Goal: Information Seeking & Learning: Stay updated

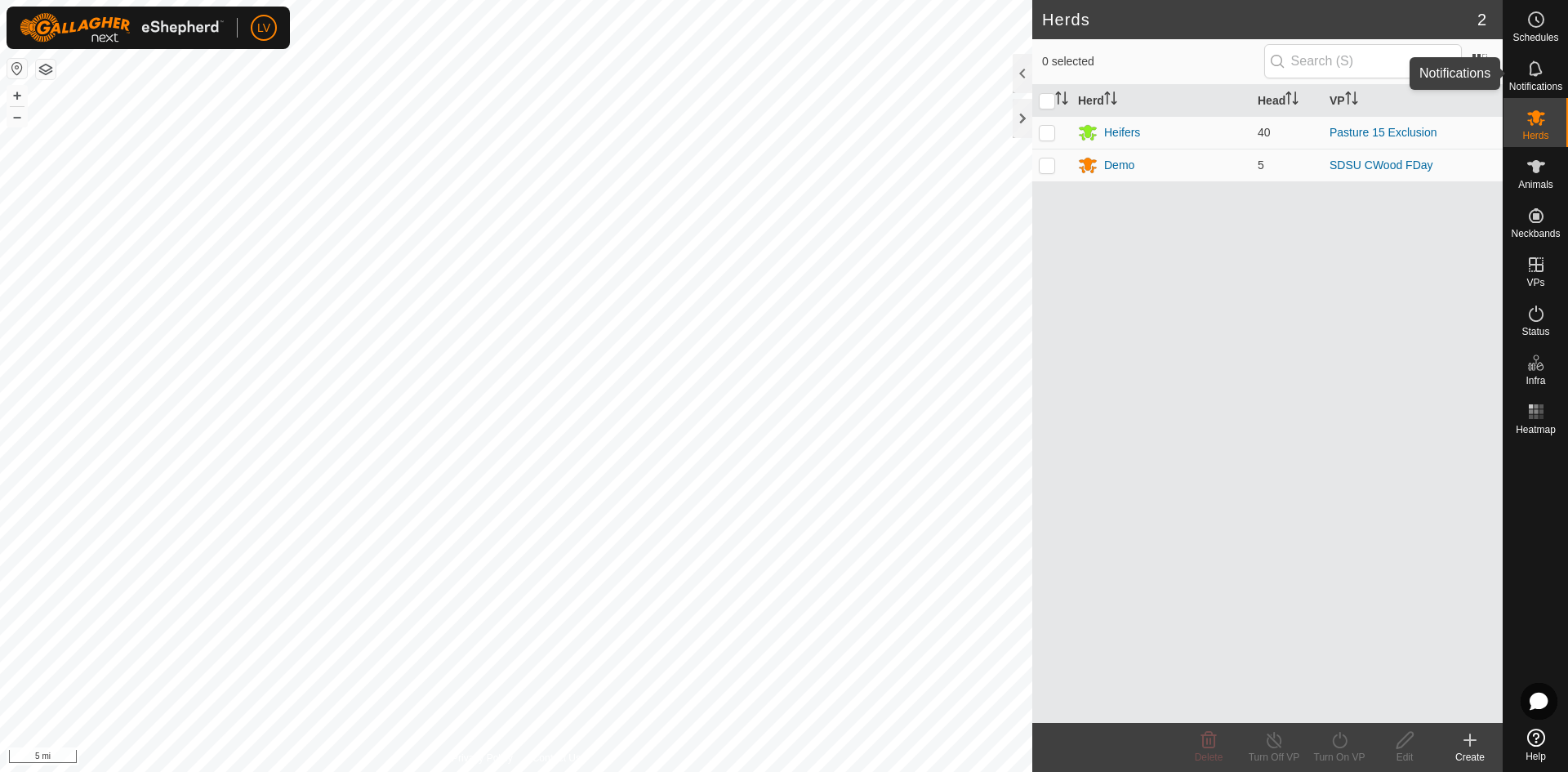
click at [1537, 69] on icon at bounding box center [1536, 68] width 19 height 19
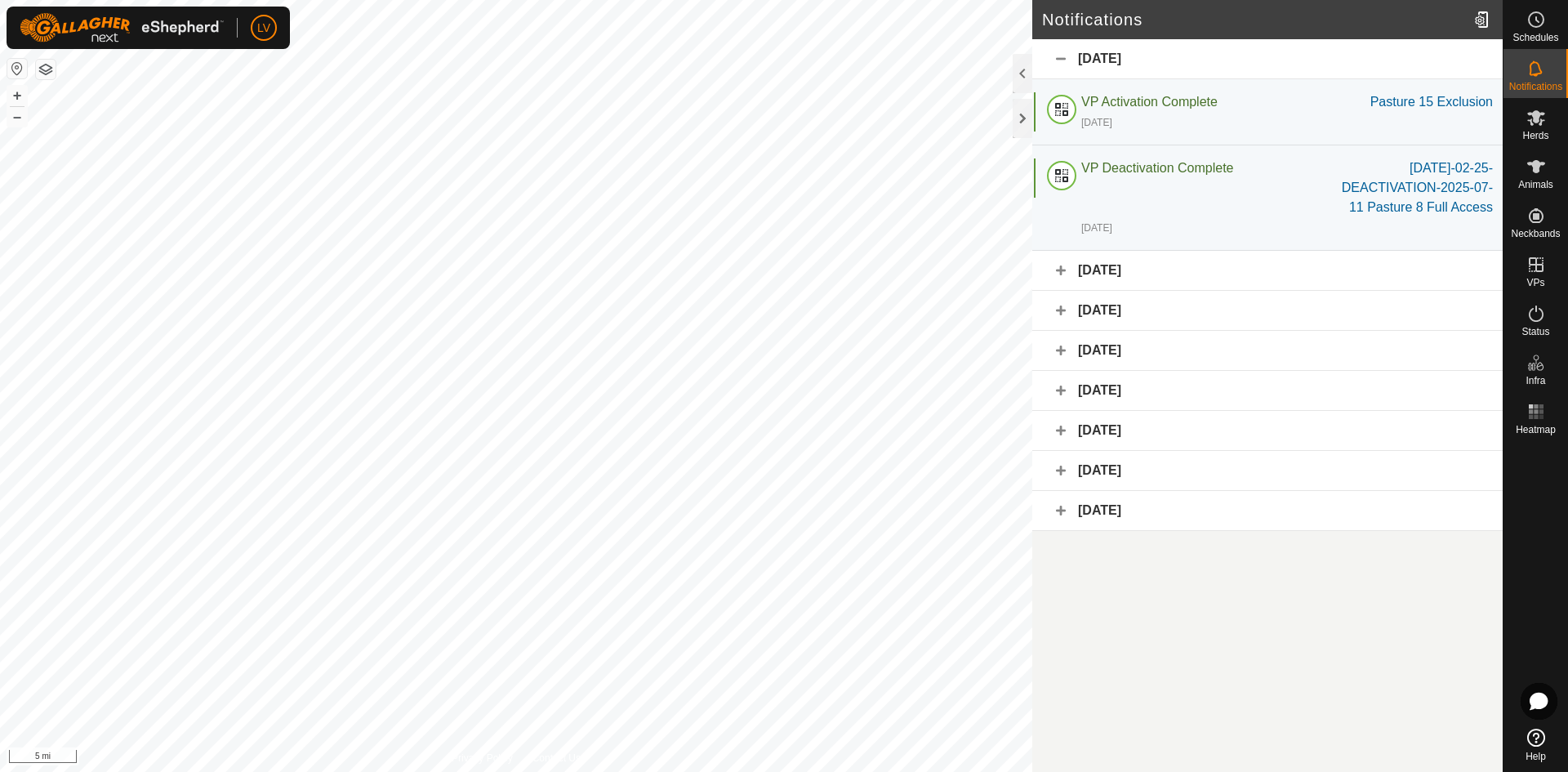
click at [1123, 506] on div "[DATE]" at bounding box center [1267, 511] width 470 height 40
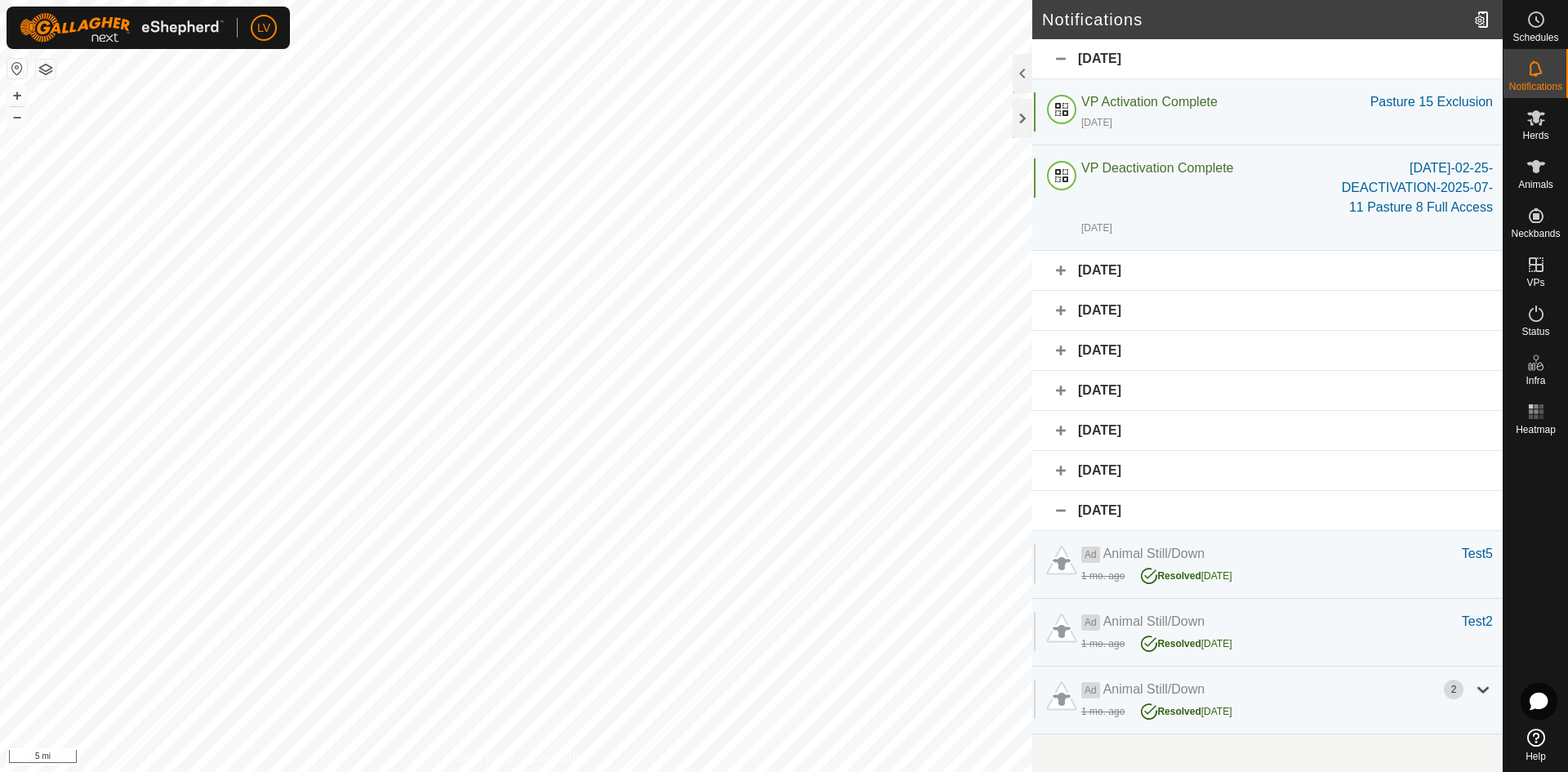
click at [1154, 459] on div "[DATE]" at bounding box center [1267, 471] width 470 height 40
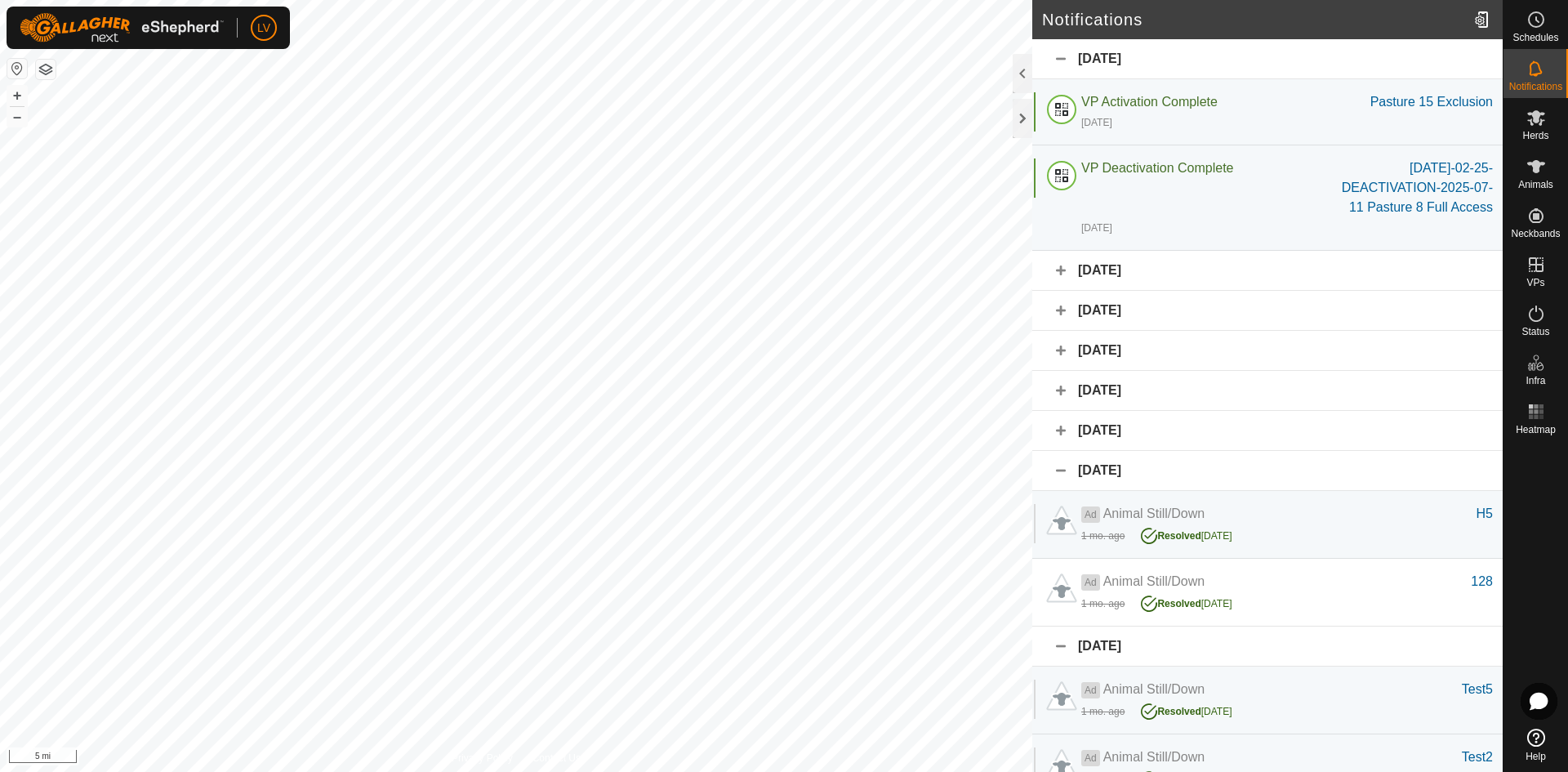
click at [1128, 424] on div "[DATE]" at bounding box center [1267, 431] width 470 height 40
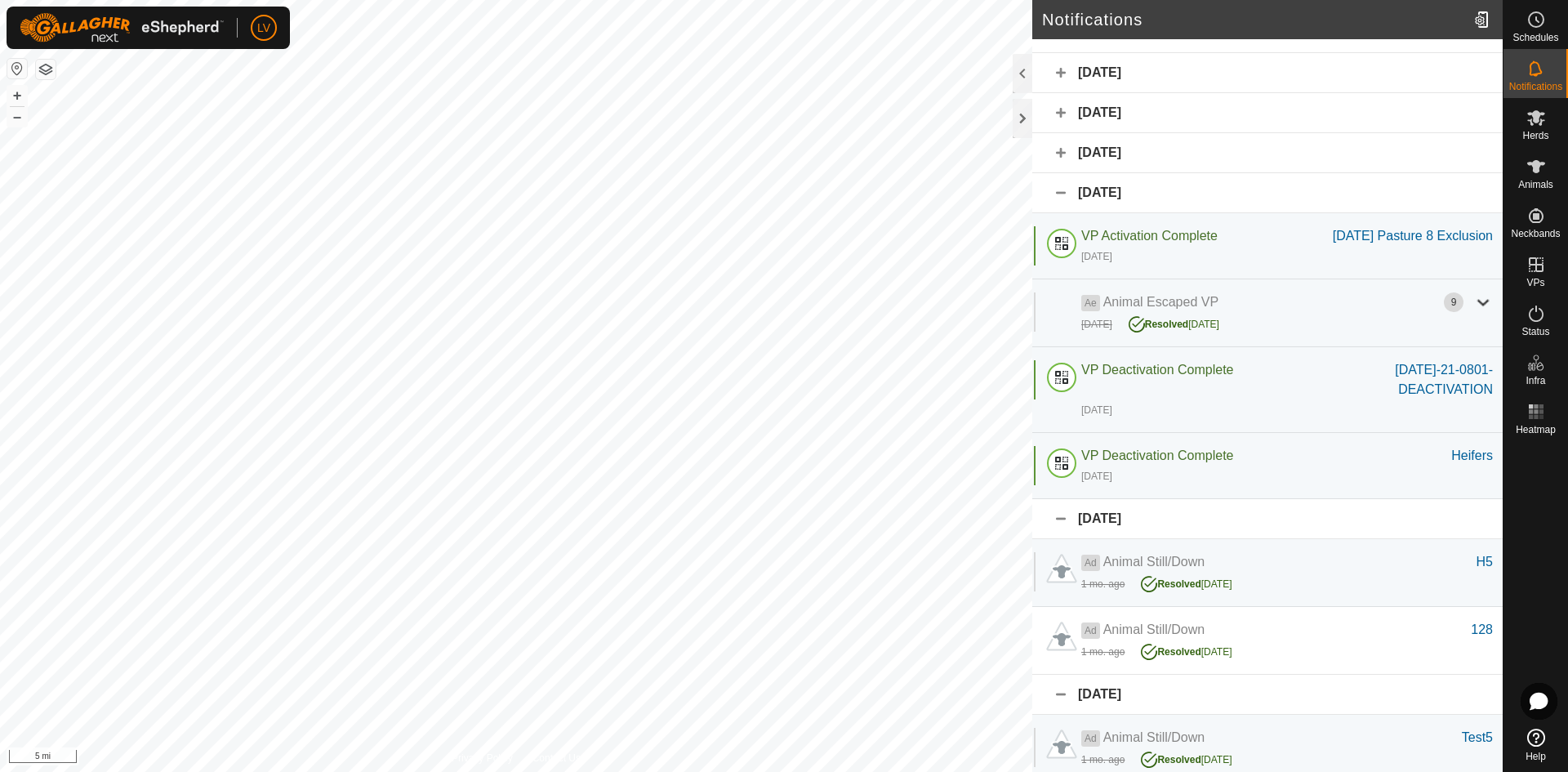
scroll to position [403, 0]
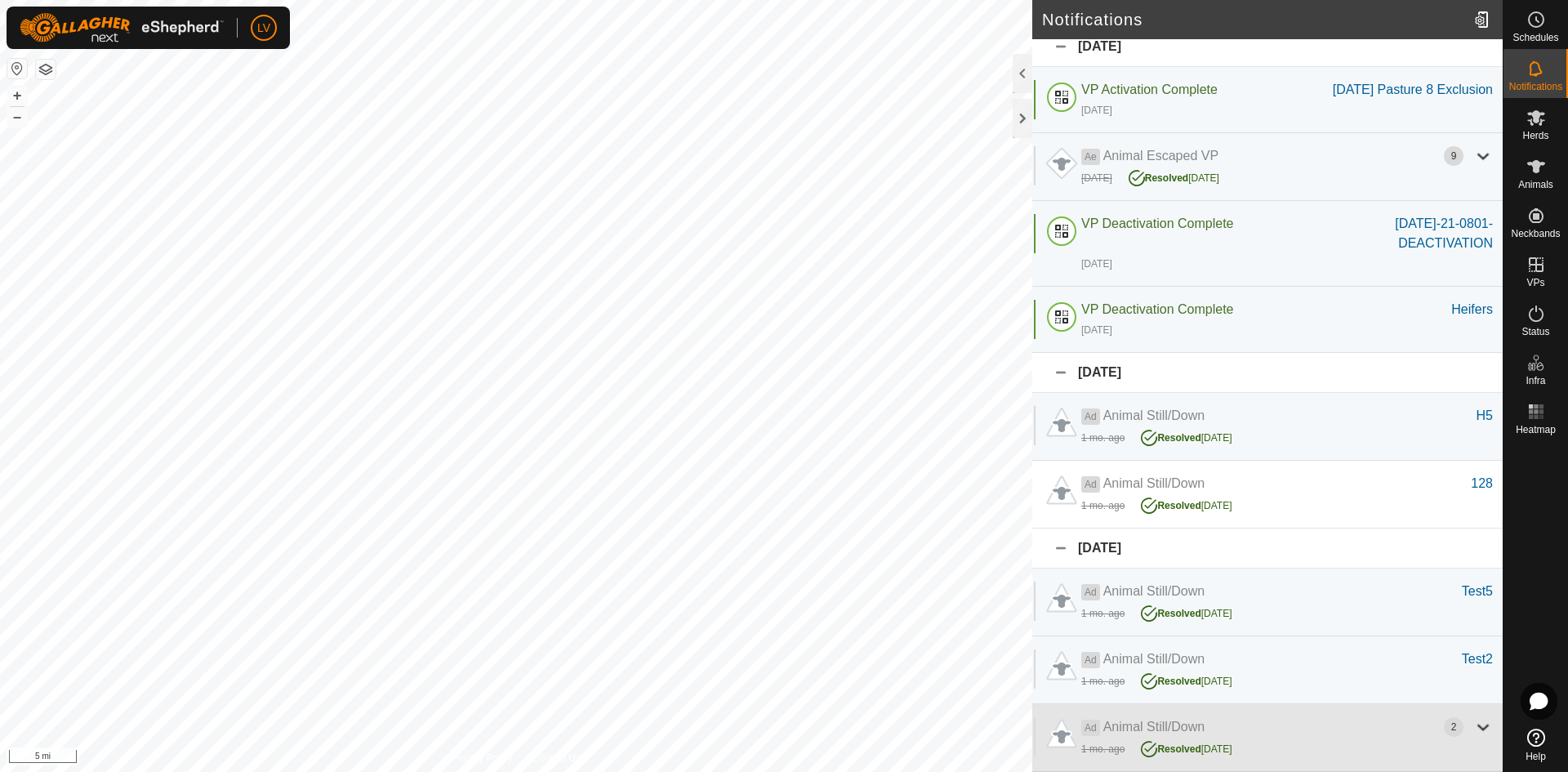
click at [1473, 722] on div at bounding box center [1483, 727] width 19 height 19
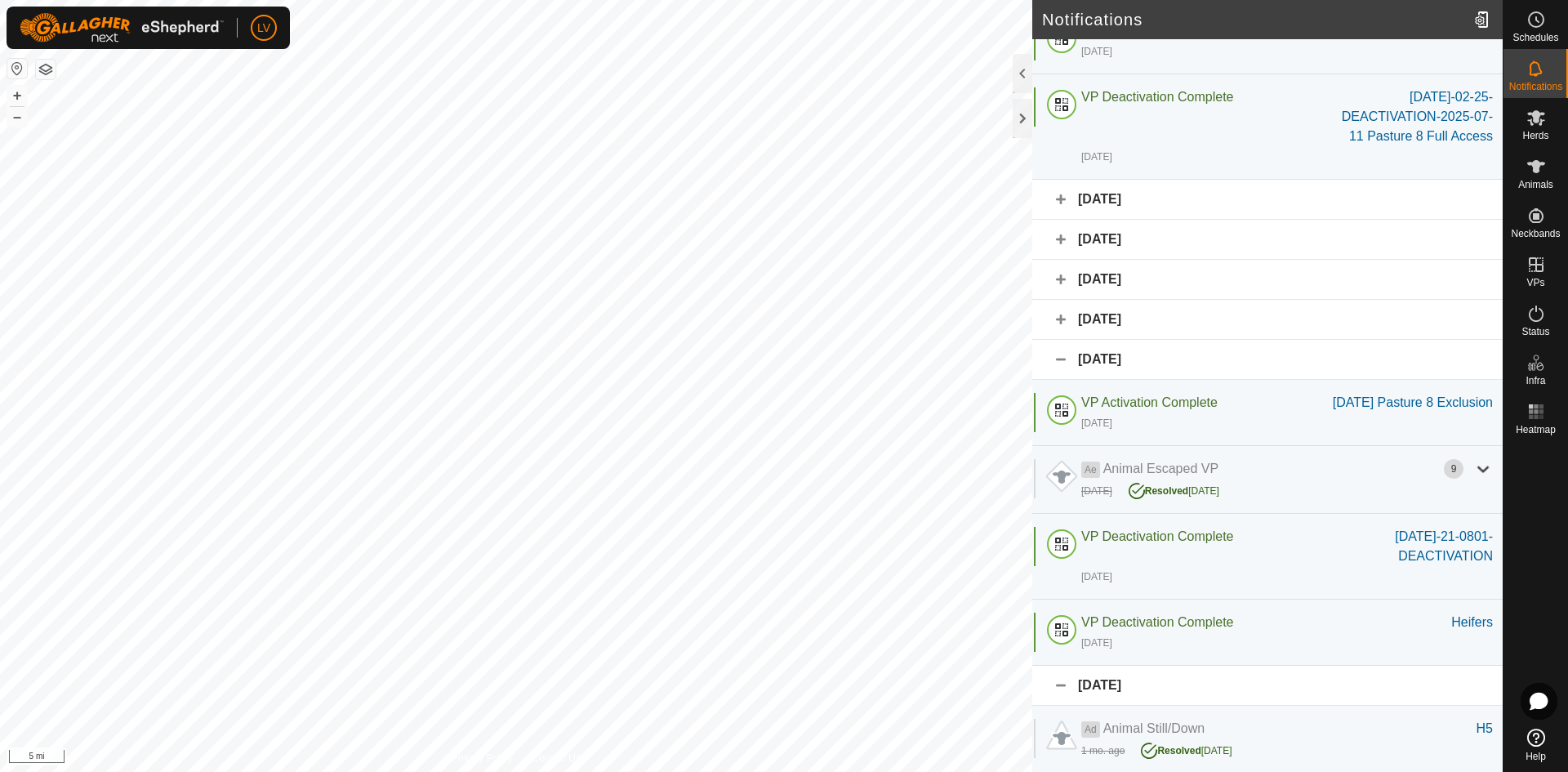
scroll to position [0, 0]
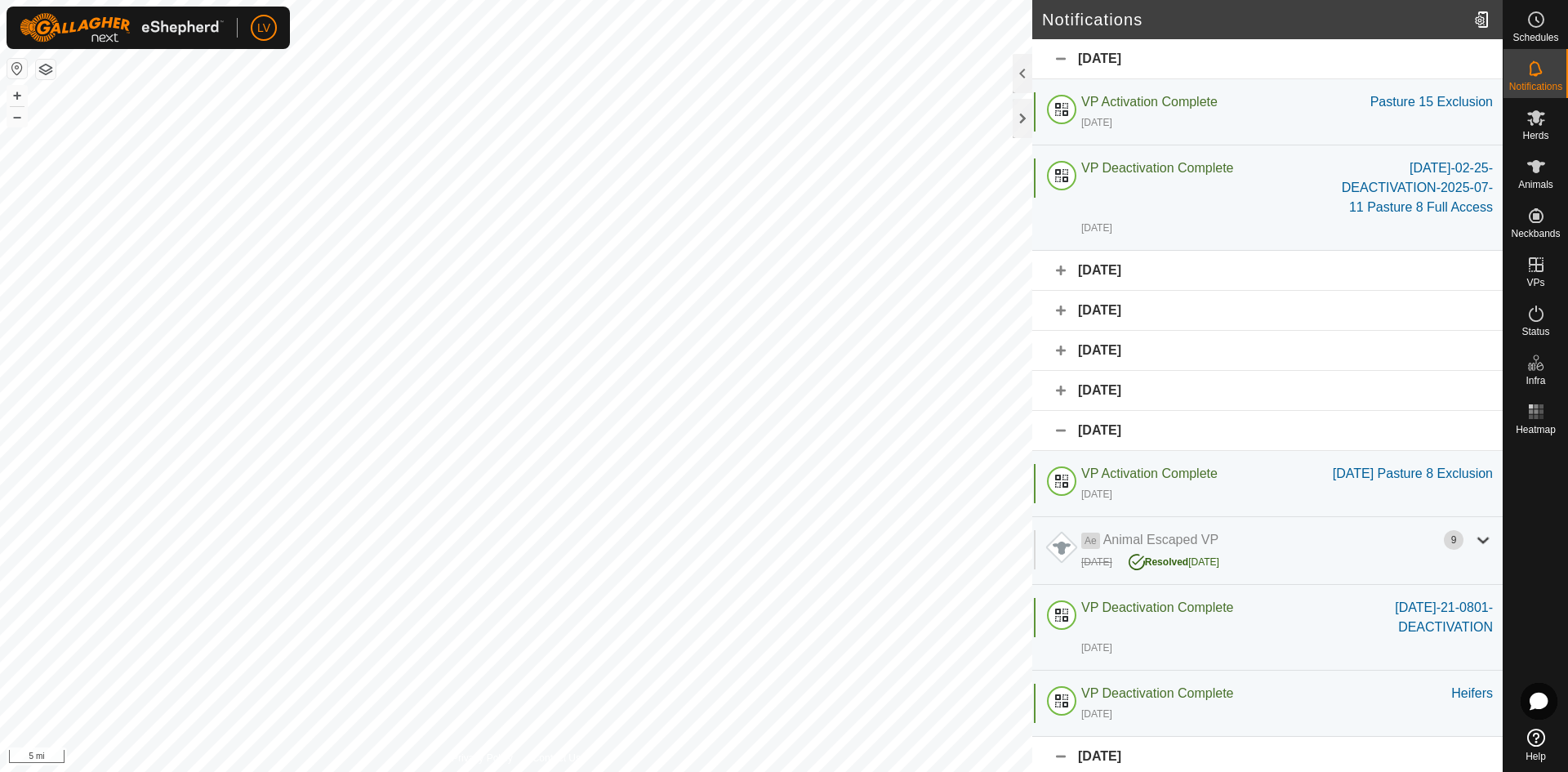
click at [1143, 388] on div "July 22, 2025" at bounding box center [1267, 391] width 470 height 40
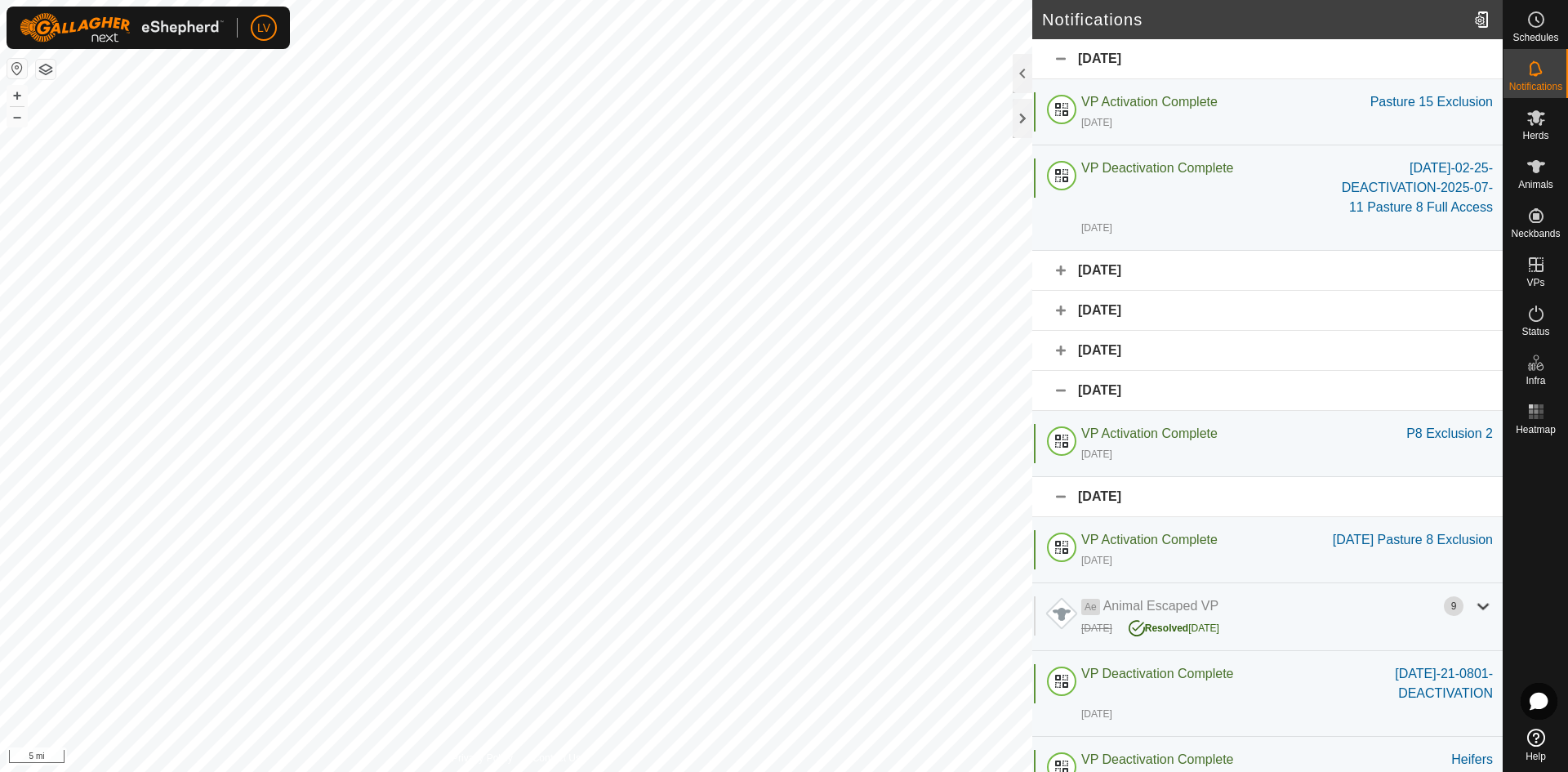
click at [1145, 349] on div "August 4, 2025" at bounding box center [1267, 351] width 470 height 40
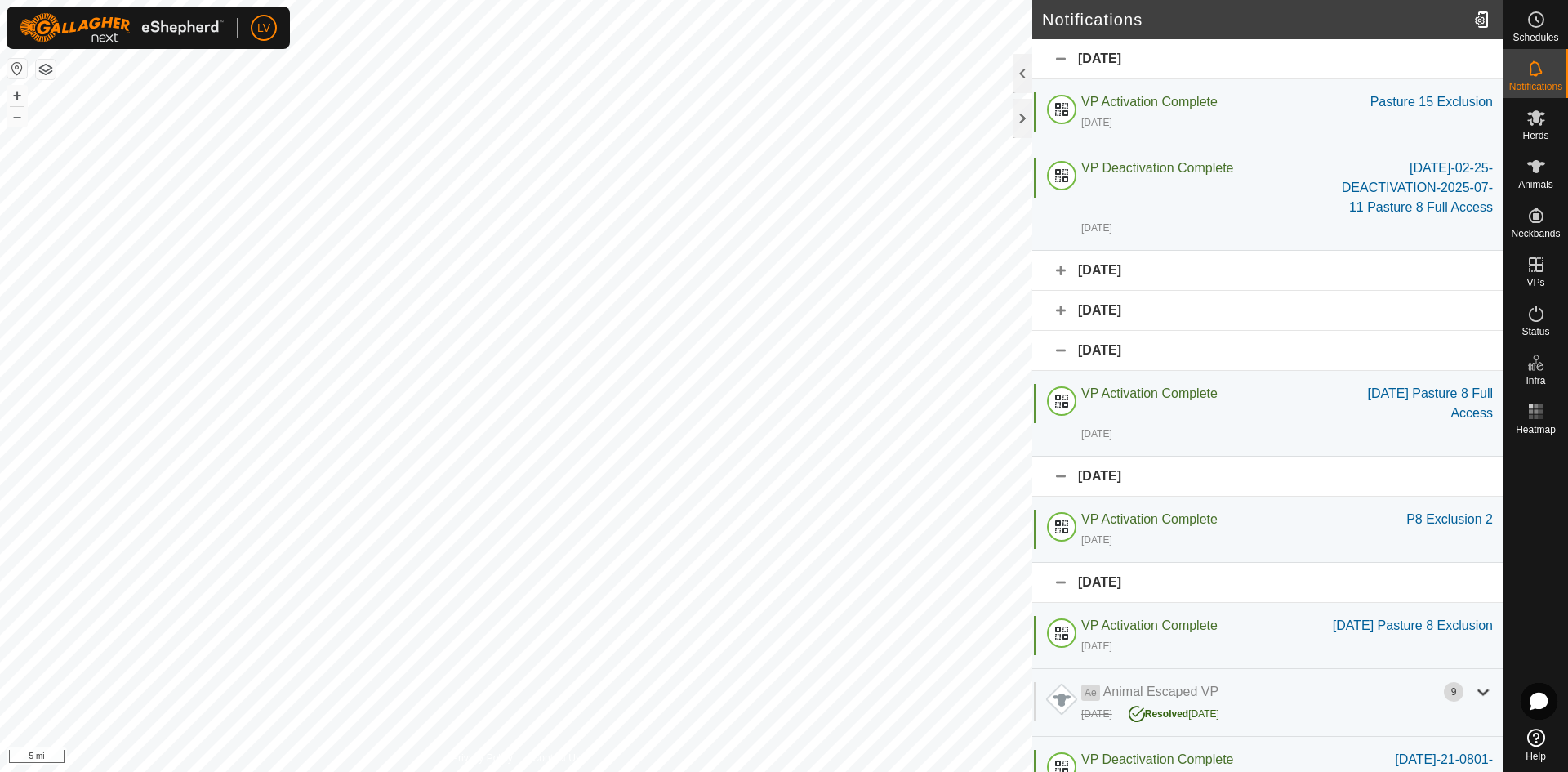
click at [1148, 317] on div "August 13, 2025" at bounding box center [1267, 311] width 470 height 40
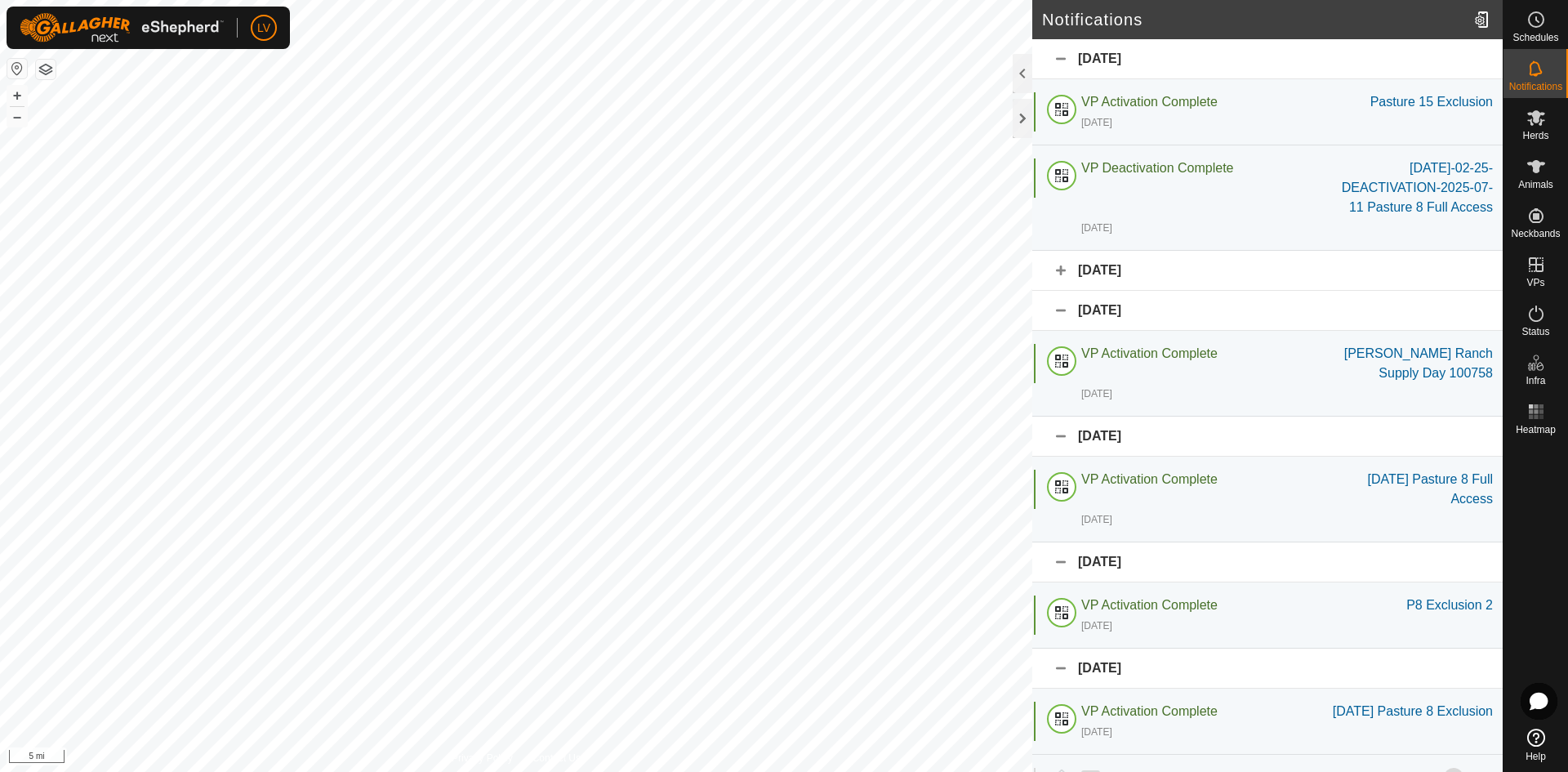
click at [1146, 278] on div "August 16, 2025" at bounding box center [1267, 271] width 470 height 40
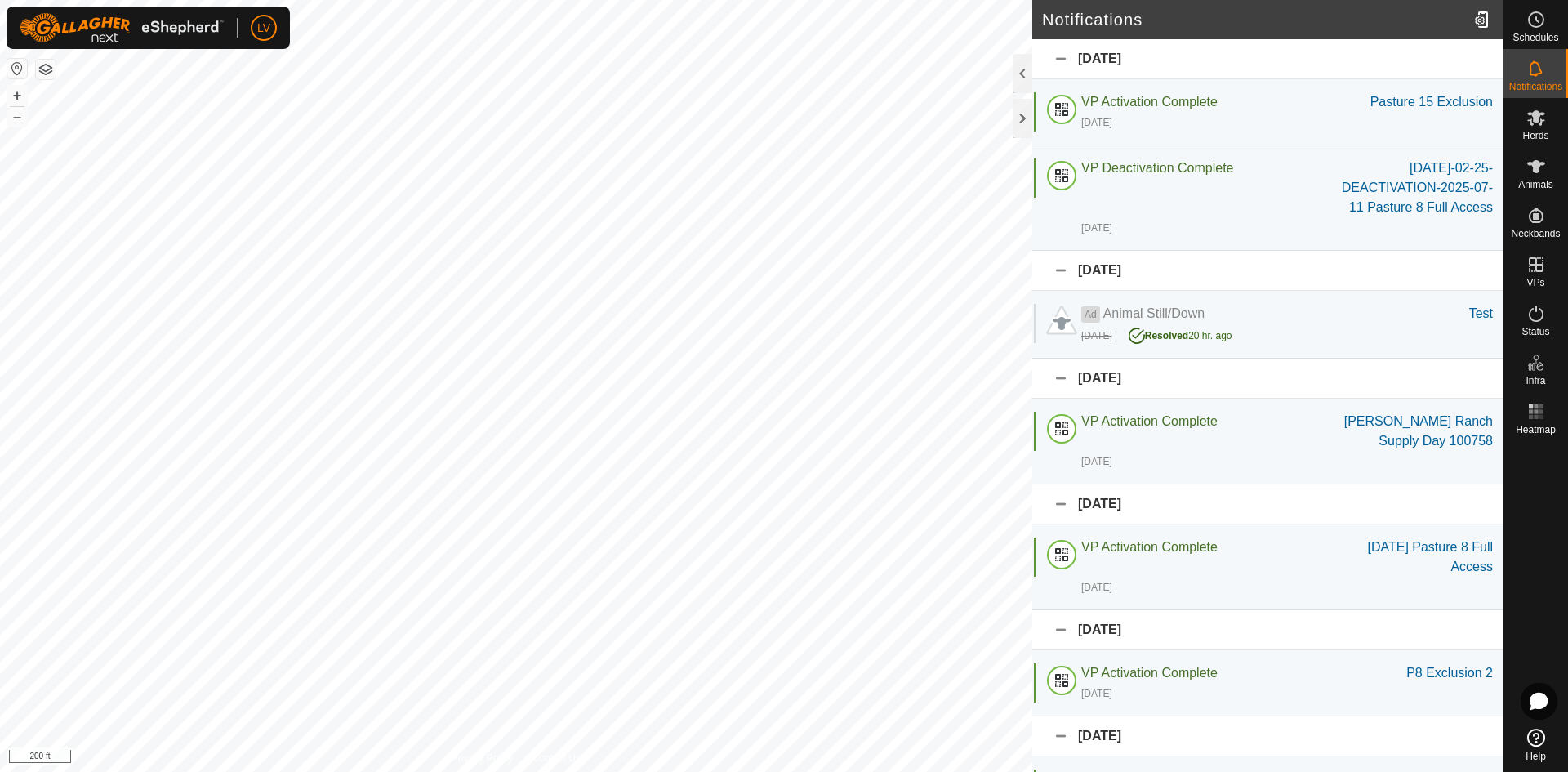
click at [1547, 503] on div at bounding box center [1536, 581] width 64 height 281
